Goal: Transaction & Acquisition: Subscribe to service/newsletter

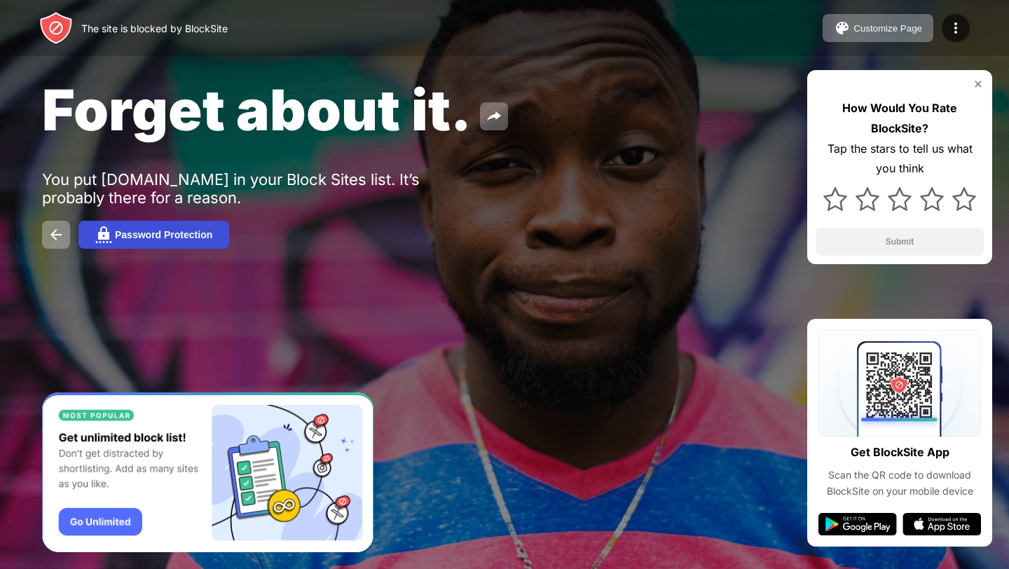
click at [174, 224] on button "Password Protection" at bounding box center [153, 235] width 151 height 28
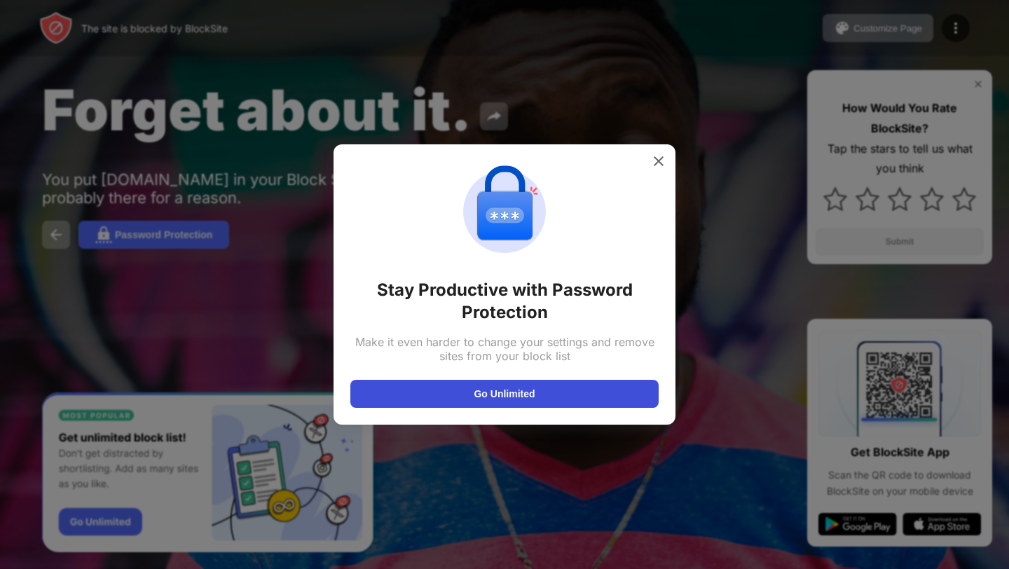
click at [471, 399] on button "Go Unlimited" at bounding box center [504, 394] width 308 height 28
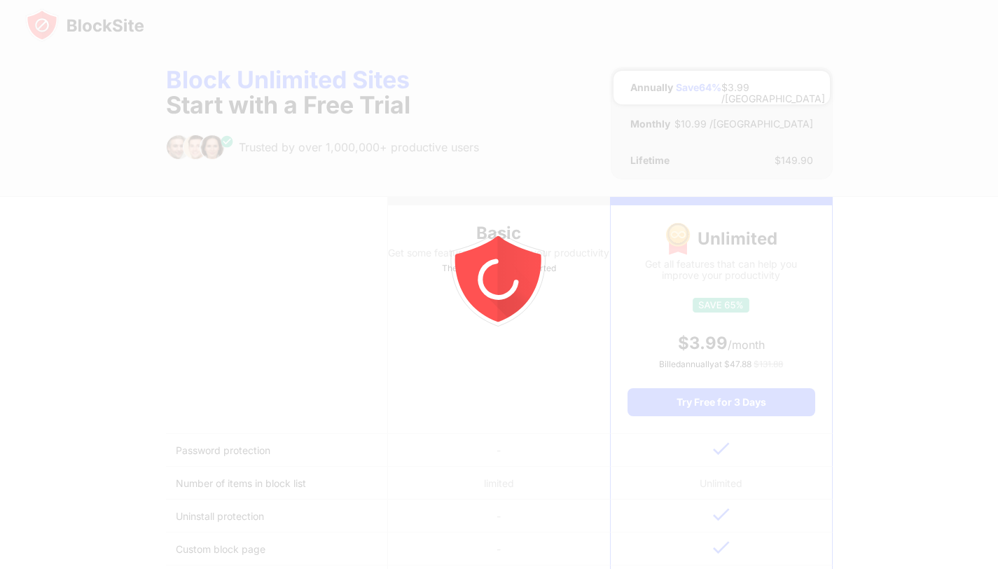
click at [520, 232] on icon "animation" at bounding box center [498, 274] width 100 height 100
